Goal: Task Accomplishment & Management: Manage account settings

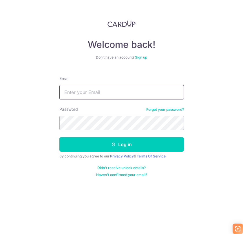
click at [108, 95] on input "Email" at bounding box center [121, 92] width 125 height 15
type input "a"
type input "[EMAIL_ADDRESS][DOMAIN_NAME]"
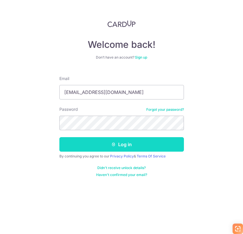
click at [74, 143] on button "Log in" at bounding box center [121, 144] width 125 height 15
click at [131, 145] on button "Log in" at bounding box center [121, 144] width 125 height 15
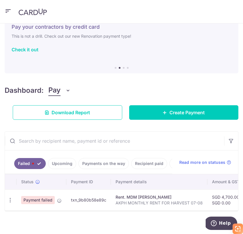
scroll to position [33, 0]
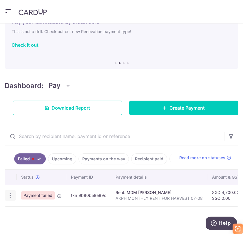
click at [11, 193] on icon "button" at bounding box center [10, 196] width 6 height 6
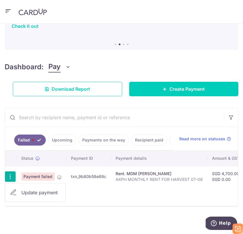
scroll to position [52, 0]
click at [14, 189] on icon at bounding box center [13, 192] width 7 height 7
radio input "true"
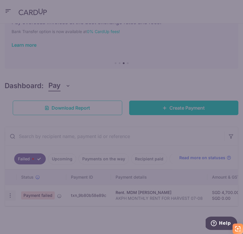
type input "4,700.00"
type input "0.00"
type input "AKPH MONTHLY RENT FOR HARVEST 07-08"
type input "AKPHMonthlyRent"
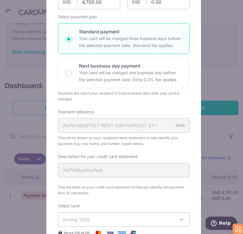
scroll to position [30, 0]
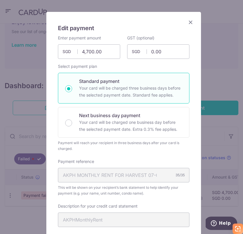
click at [189, 22] on icon "Close" at bounding box center [190, 22] width 7 height 7
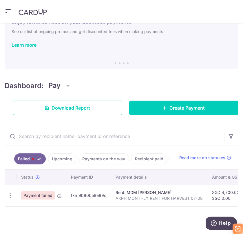
click at [28, 153] on link "Failed" at bounding box center [30, 158] width 32 height 11
click at [36, 193] on span "Payment failed" at bounding box center [38, 195] width 34 height 8
click at [147, 153] on link "Recipient paid" at bounding box center [149, 158] width 36 height 11
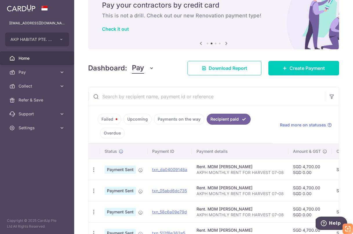
scroll to position [47, 0]
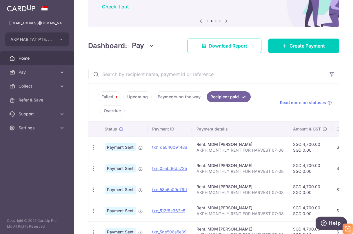
click at [108, 97] on link "Failed" at bounding box center [109, 96] width 23 height 11
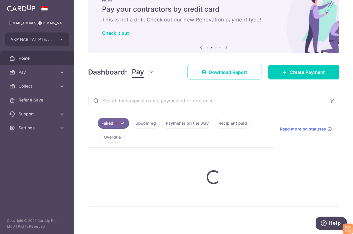
scroll to position [2, 0]
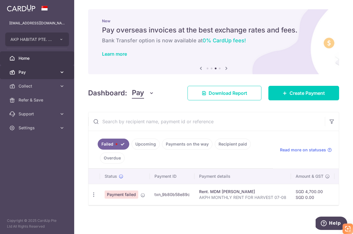
click at [33, 70] on span "Pay" at bounding box center [38, 72] width 38 height 6
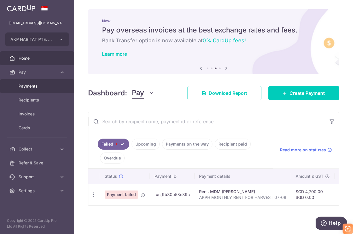
click at [31, 85] on span "Payments" at bounding box center [38, 86] width 38 height 6
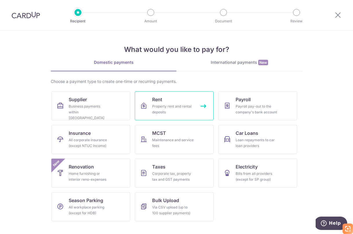
click at [157, 100] on span "Rent" at bounding box center [157, 99] width 10 height 7
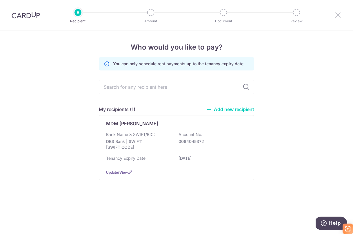
click at [338, 15] on icon at bounding box center [338, 14] width 7 height 7
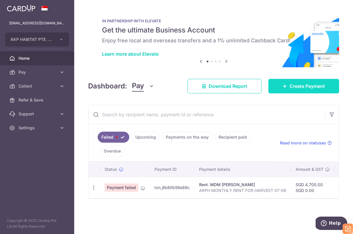
click at [293, 86] on span "Create Payment" at bounding box center [307, 86] width 35 height 7
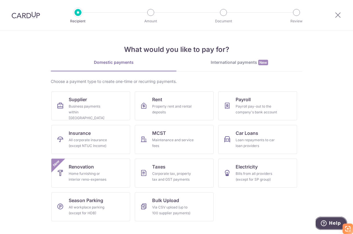
click at [331, 223] on span "Help" at bounding box center [335, 223] width 12 height 5
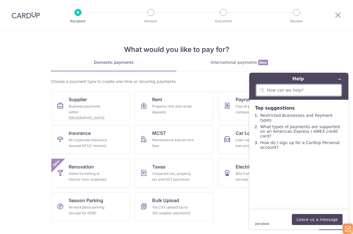
click at [280, 89] on input "search" at bounding box center [302, 90] width 71 height 5
type input "my payment failed how fix"
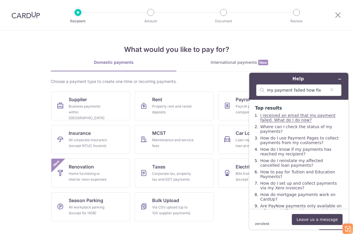
click at [289, 117] on link "I received an email that my payment failed. What do I do now?" at bounding box center [297, 117] width 75 height 9
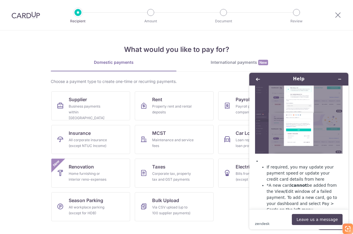
scroll to position [295, 0]
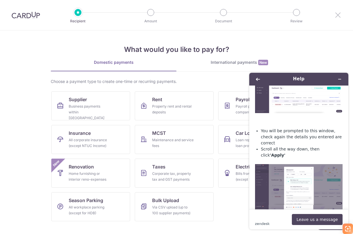
click at [339, 15] on icon at bounding box center [338, 14] width 7 height 7
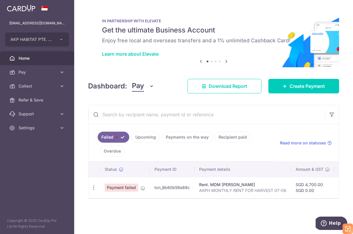
click at [111, 137] on link "Failed" at bounding box center [114, 137] width 32 height 11
click at [93, 187] on icon "button" at bounding box center [94, 188] width 6 height 6
click at [131, 203] on span "Update payment" at bounding box center [124, 203] width 39 height 7
radio input "true"
type input "4,700.00"
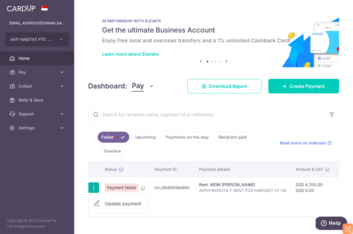
type input "0.00"
radio input "true"
type input "AKPH MONTHLY RENT FOR HARVEST 07-08"
type input "AKPHMonthlyRent"
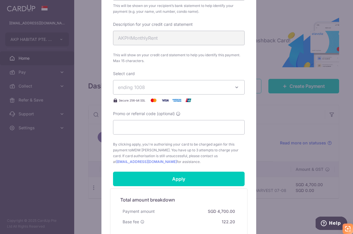
scroll to position [212, 0]
click at [138, 87] on span "ending 1008" at bounding box center [131, 87] width 27 height 6
click at [137, 115] on span "**** 1008" at bounding box center [142, 114] width 21 height 7
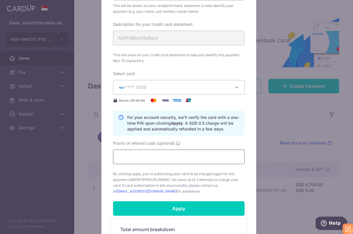
click at [173, 156] on input "Promo or referral code (optional)" at bounding box center [179, 157] width 132 height 15
click at [183, 124] on b "Apply" at bounding box center [177, 123] width 12 height 5
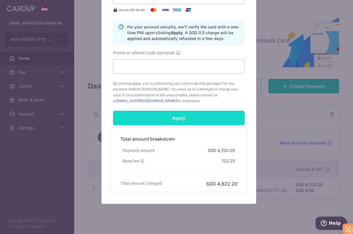
scroll to position [314, 0]
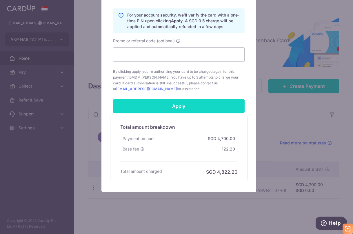
click at [172, 106] on input "Apply" at bounding box center [179, 106] width 132 height 15
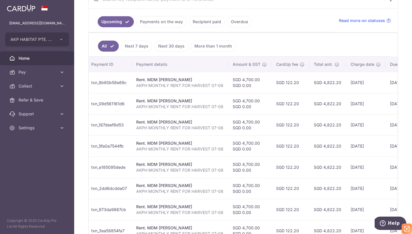
scroll to position [0, 140]
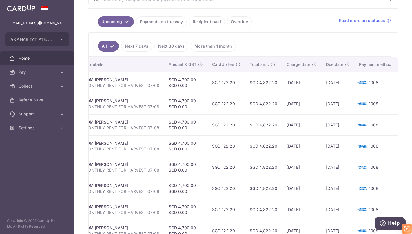
drag, startPoint x: 383, startPoint y: 83, endPoint x: 406, endPoint y: 85, distance: 23.4
click at [353, 85] on div "× Pause Schedule Pause all future payments in this series Pause just this one p…" at bounding box center [243, 117] width 338 height 234
click at [353, 86] on div "× Pause Schedule Pause all future payments in this series Pause just this one p…" at bounding box center [243, 117] width 338 height 234
